Goal: Task Accomplishment & Management: Manage account settings

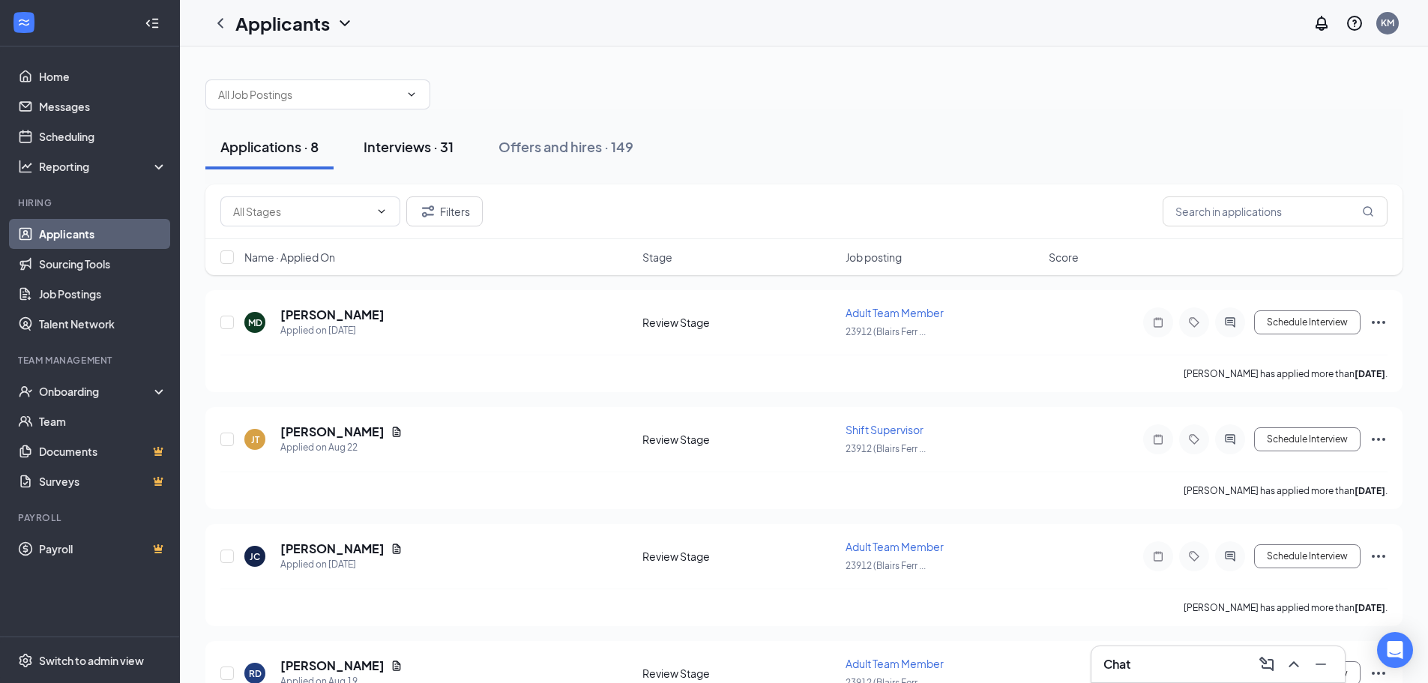
click at [421, 149] on div "Interviews · 31" at bounding box center [409, 146] width 90 height 19
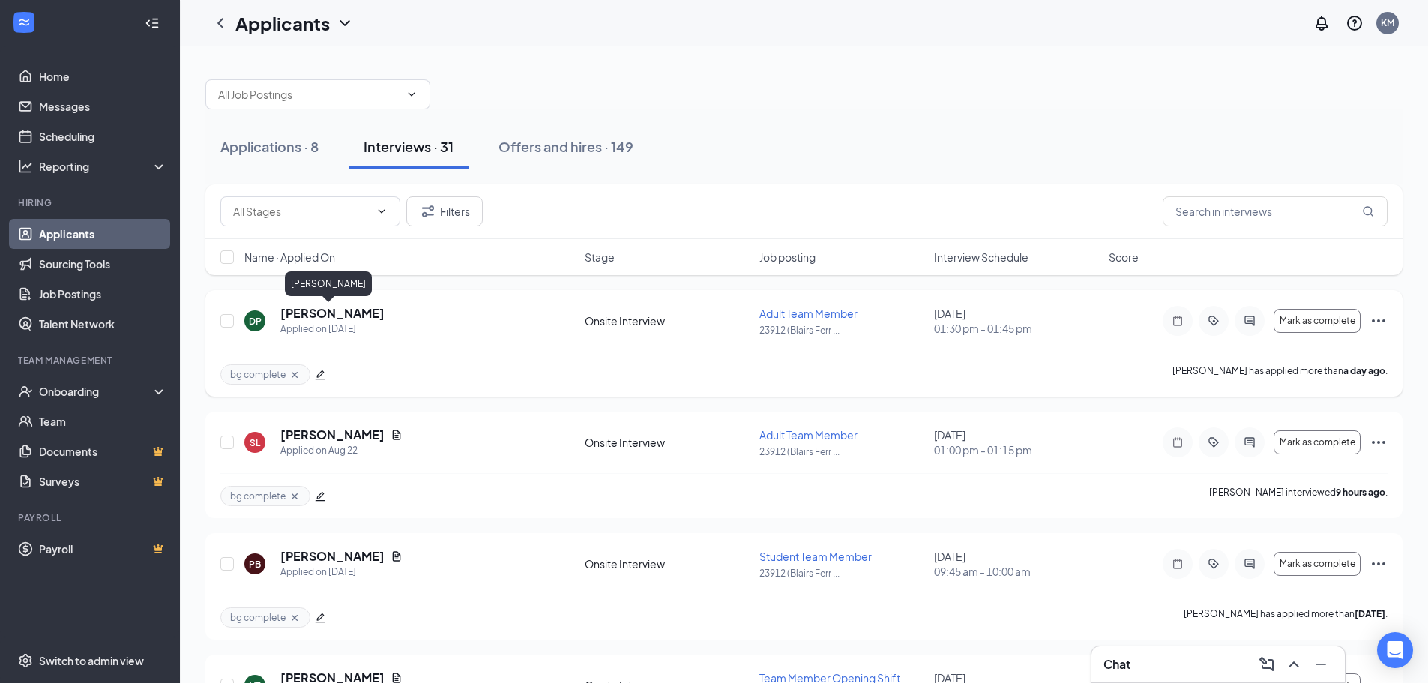
click at [343, 315] on h5 "[PERSON_NAME]" at bounding box center [332, 313] width 104 height 16
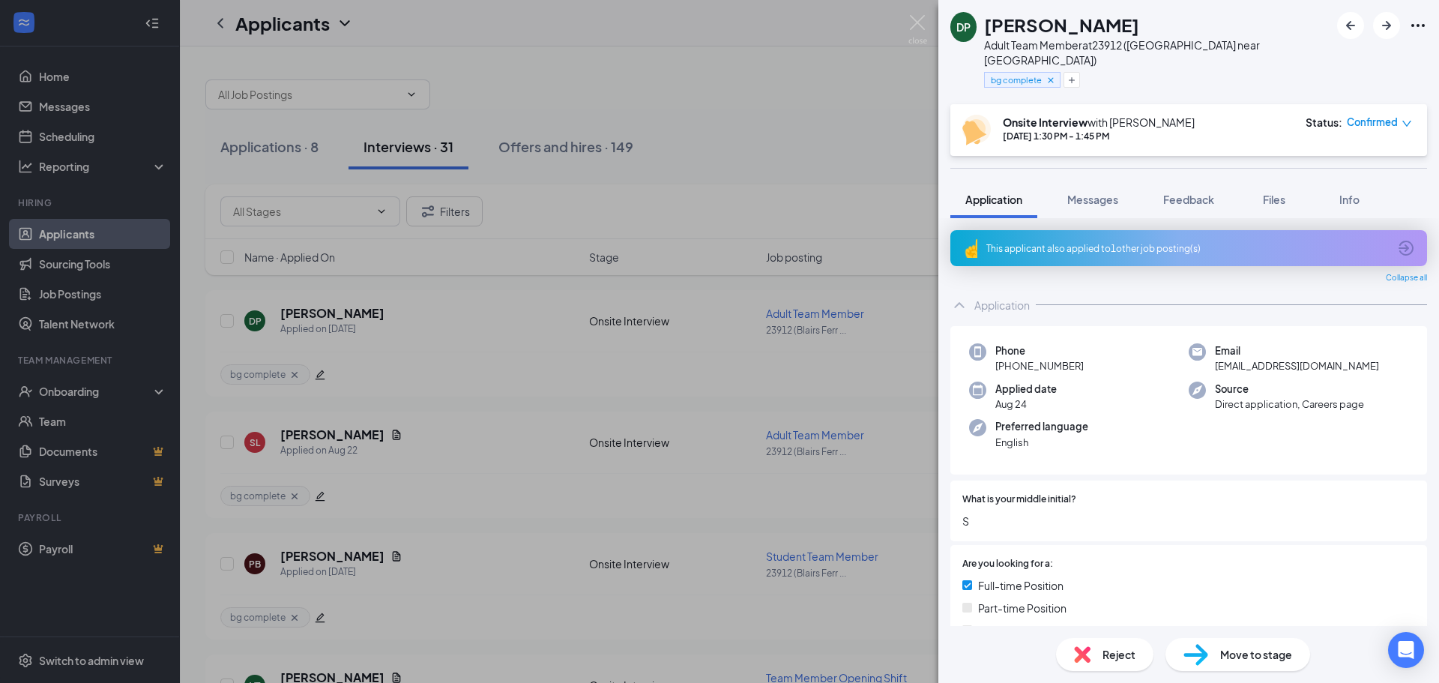
click at [1415, 28] on icon "Ellipses" at bounding box center [1418, 25] width 18 height 18
click at [1181, 33] on div "[PERSON_NAME]" at bounding box center [1157, 24] width 346 height 25
click at [921, 23] on img at bounding box center [918, 29] width 19 height 29
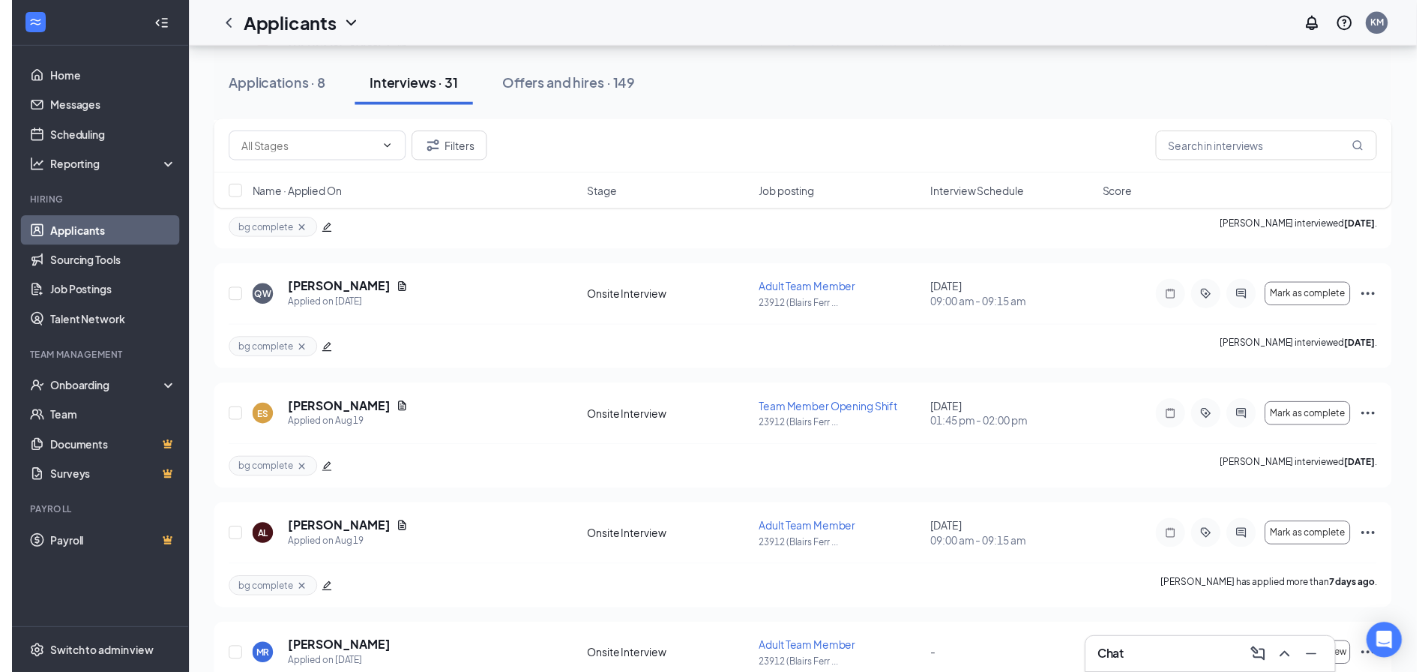
scroll to position [975, 0]
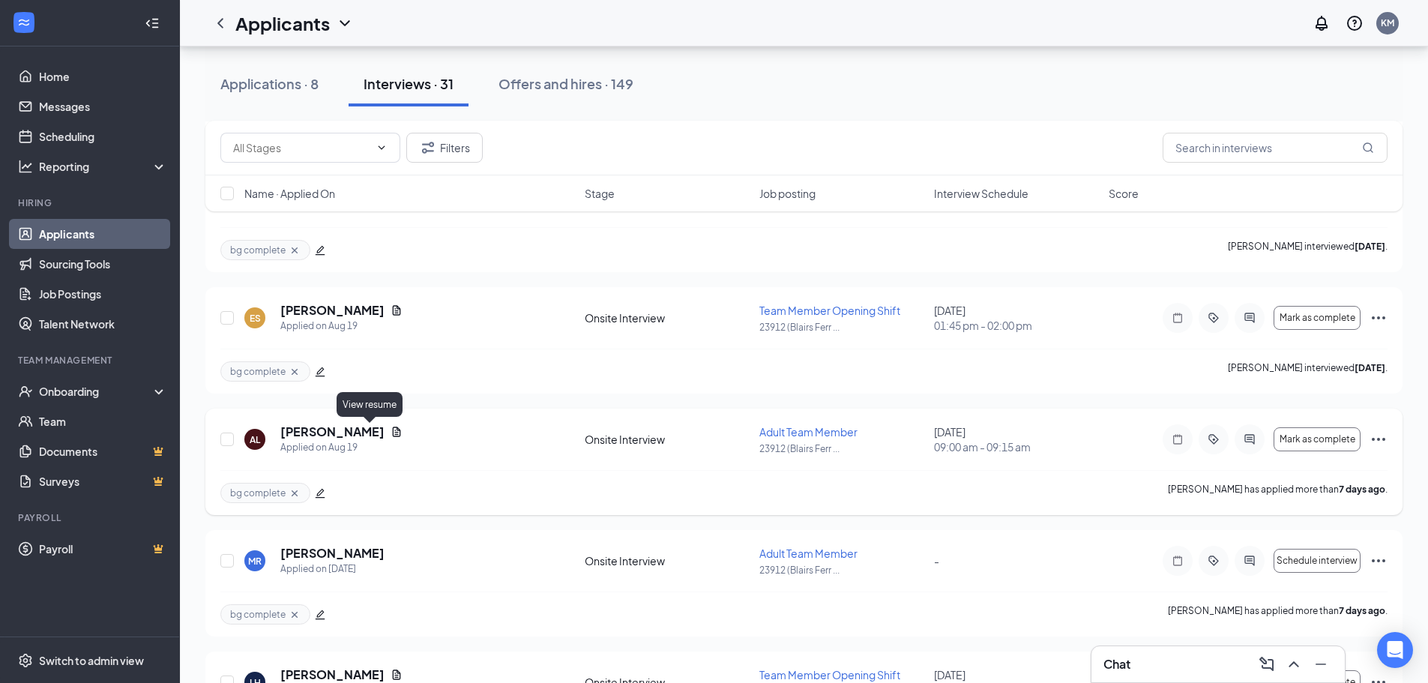
click at [391, 433] on icon "Document" at bounding box center [397, 432] width 12 height 12
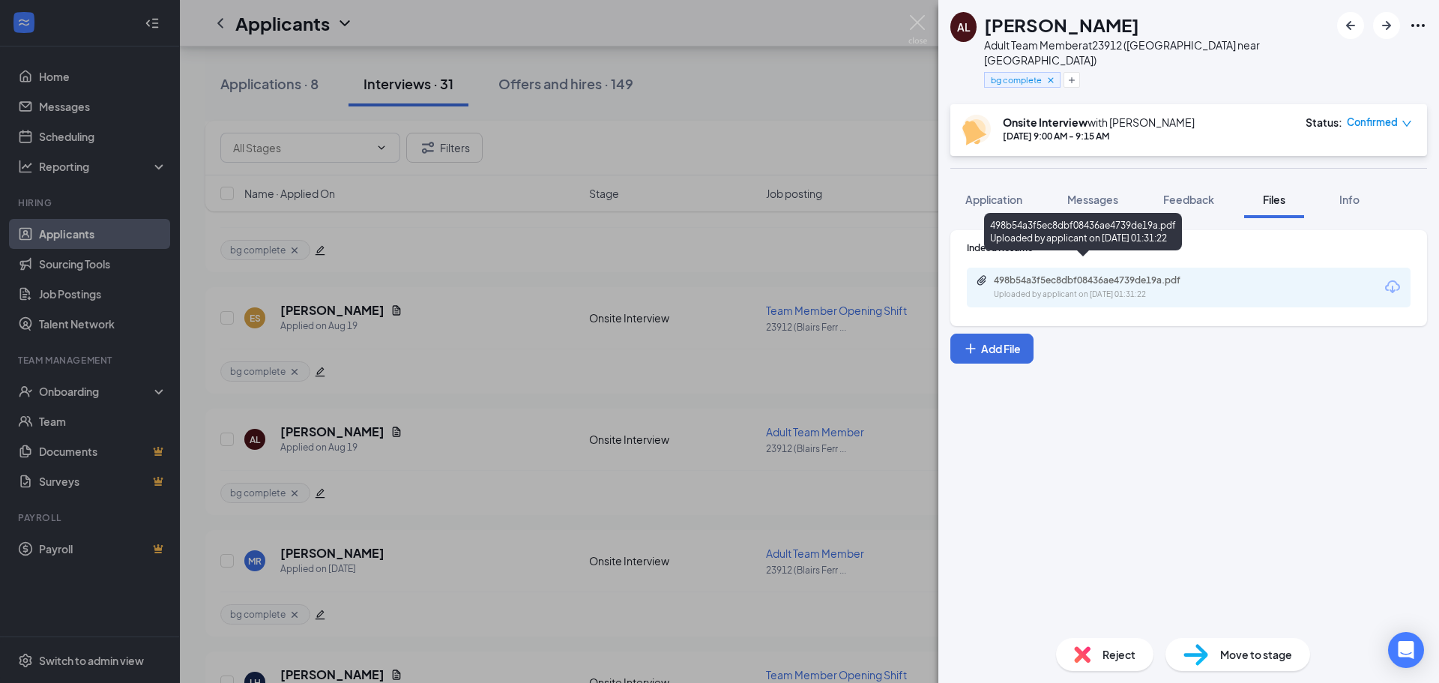
click at [977, 274] on icon "Paperclip" at bounding box center [982, 280] width 12 height 12
click at [917, 25] on img at bounding box center [918, 29] width 19 height 29
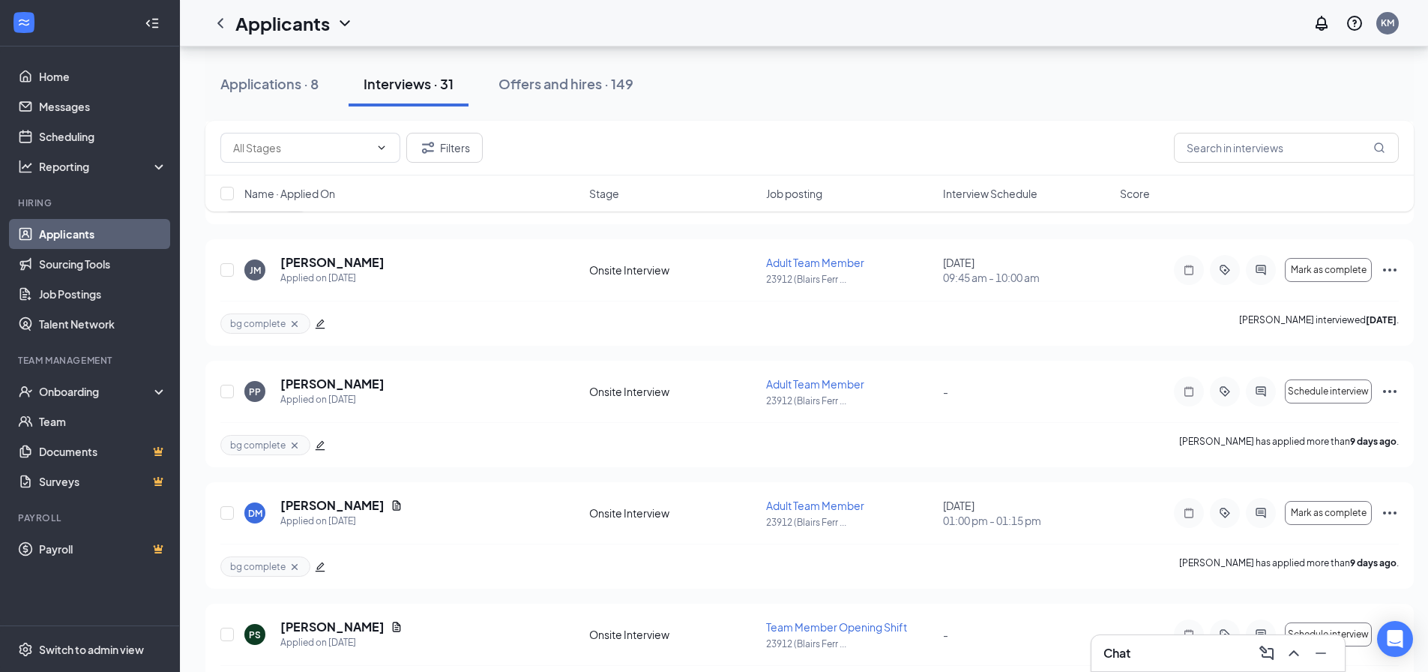
scroll to position [2024, 0]
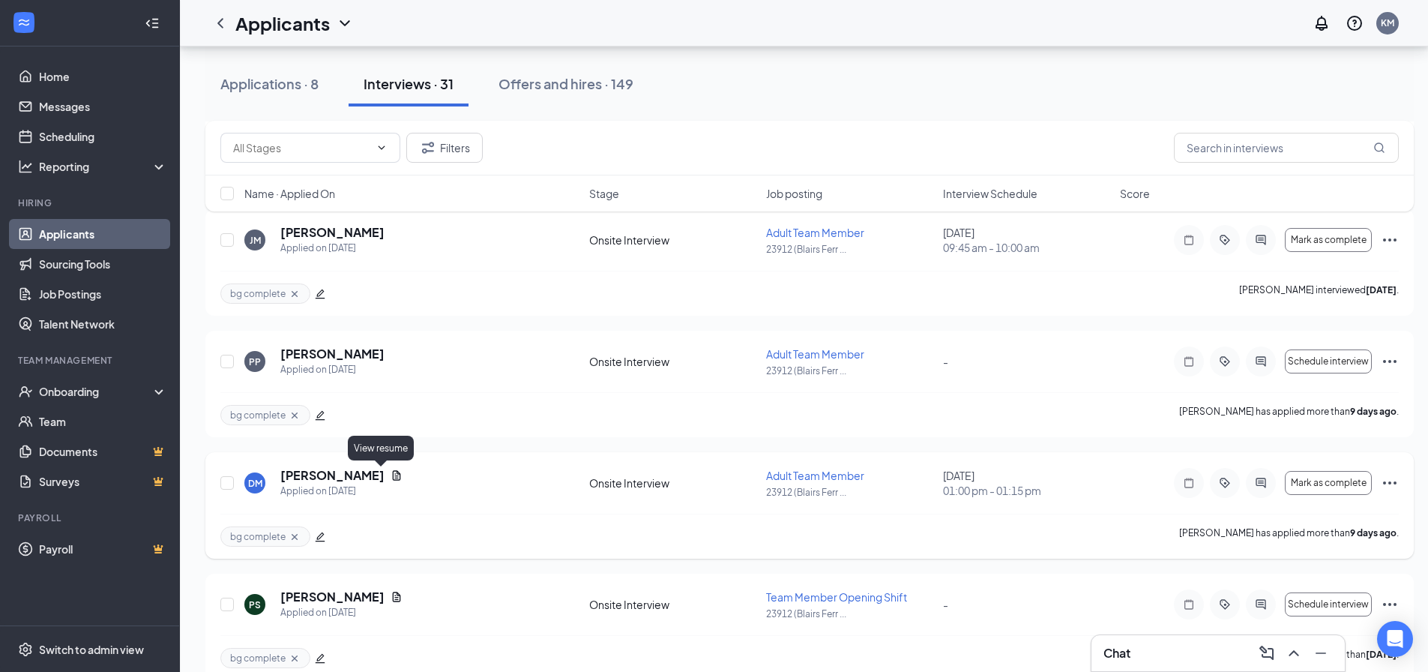
click at [391, 479] on icon "Document" at bounding box center [397, 475] width 12 height 12
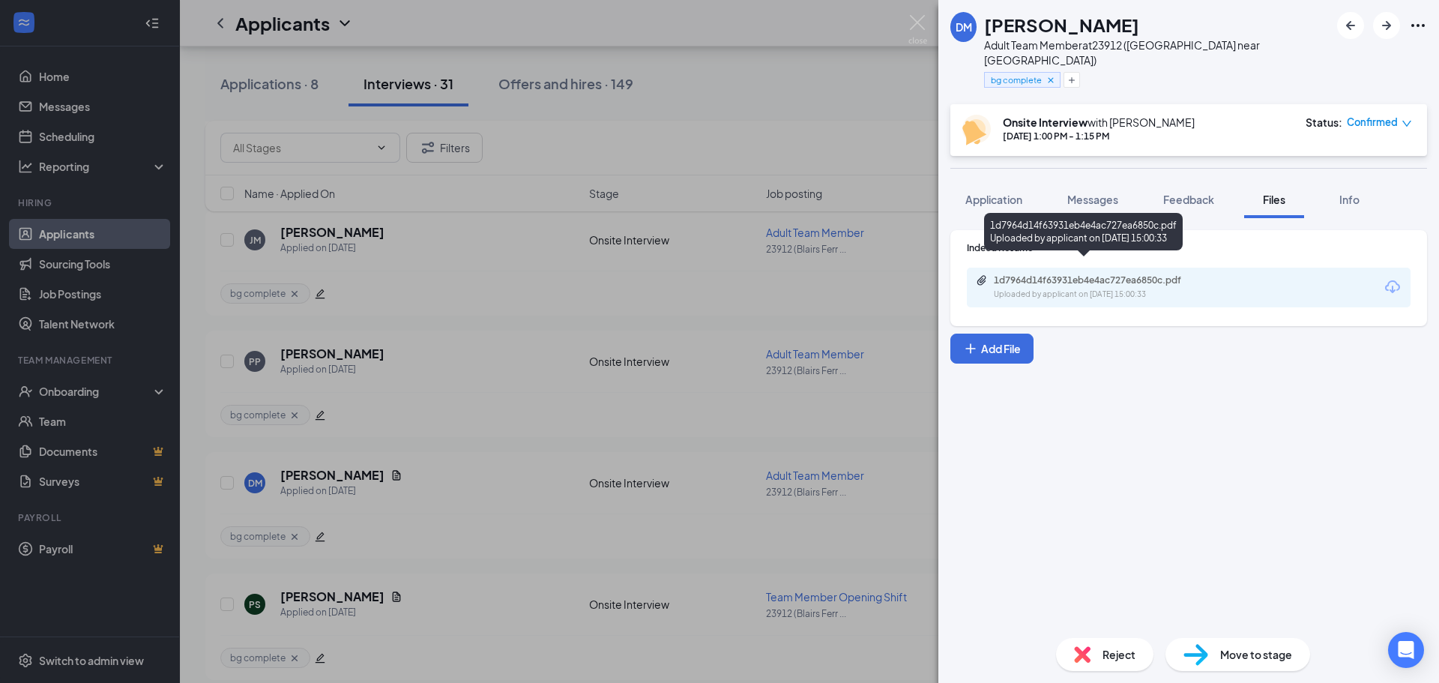
click at [982, 275] on icon "Paperclip" at bounding box center [982, 280] width 9 height 10
click at [921, 19] on img at bounding box center [918, 29] width 19 height 29
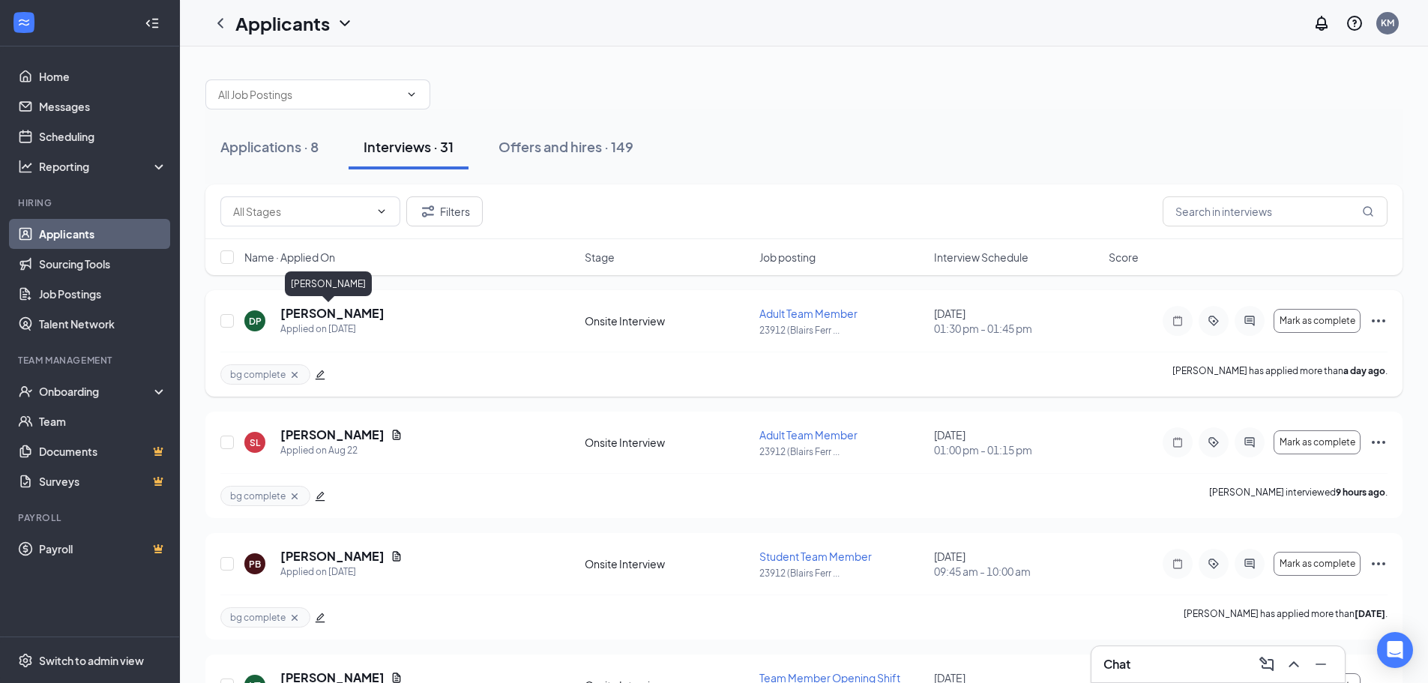
click at [311, 313] on h5 "[PERSON_NAME]" at bounding box center [332, 313] width 104 height 16
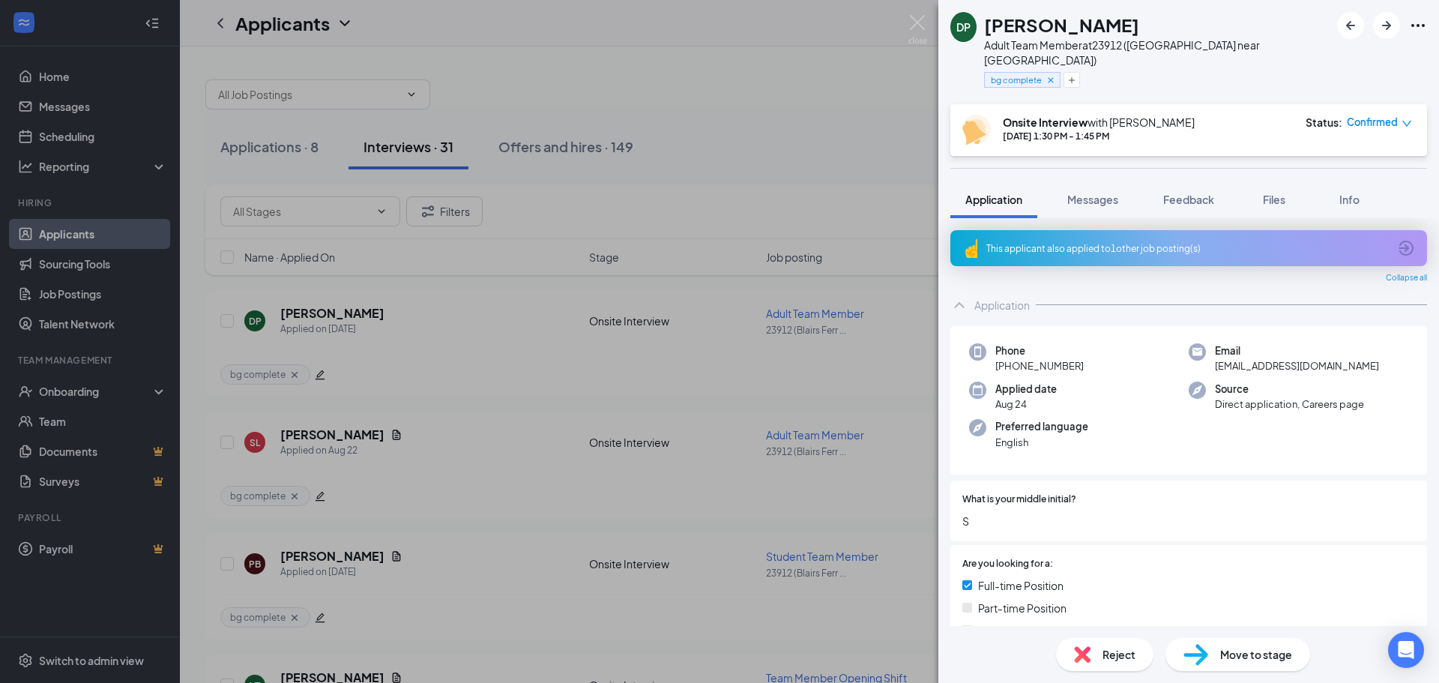
click at [1418, 24] on icon "Ellipses" at bounding box center [1418, 25] width 18 height 18
click at [1425, 22] on icon "Ellipses" at bounding box center [1418, 25] width 18 height 18
click at [1343, 63] on link "View full application" at bounding box center [1337, 59] width 162 height 15
click at [921, 28] on img at bounding box center [918, 29] width 19 height 29
